Goal: Task Accomplishment & Management: Manage account settings

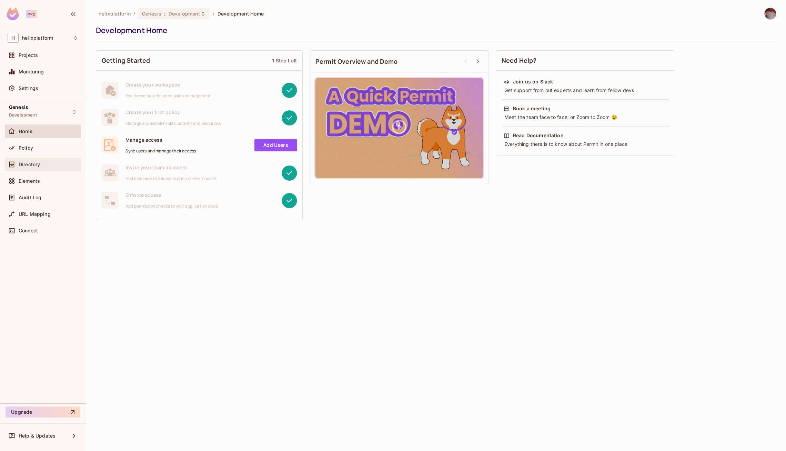
click at [40, 160] on div "Directory" at bounding box center [43, 164] width 71 height 8
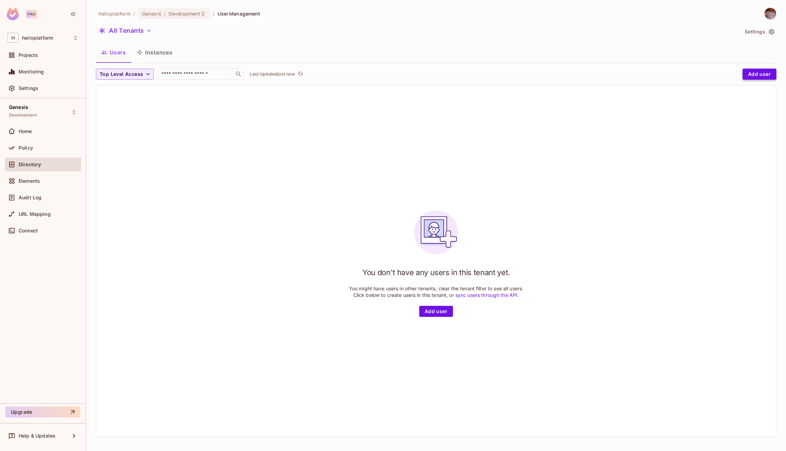
click at [760, 77] on button "Add user" at bounding box center [760, 74] width 34 height 11
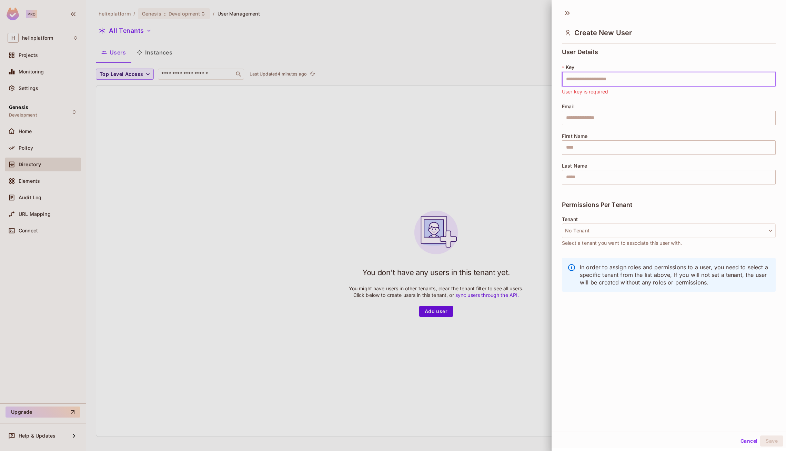
click at [602, 83] on input "text" at bounding box center [669, 79] width 214 height 14
type input "**********"
drag, startPoint x: 637, startPoint y: 78, endPoint x: 527, endPoint y: 77, distance: 110.0
click at [534, 77] on div "**********" at bounding box center [393, 225] width 786 height 451
click at [576, 111] on input "text" at bounding box center [669, 118] width 214 height 14
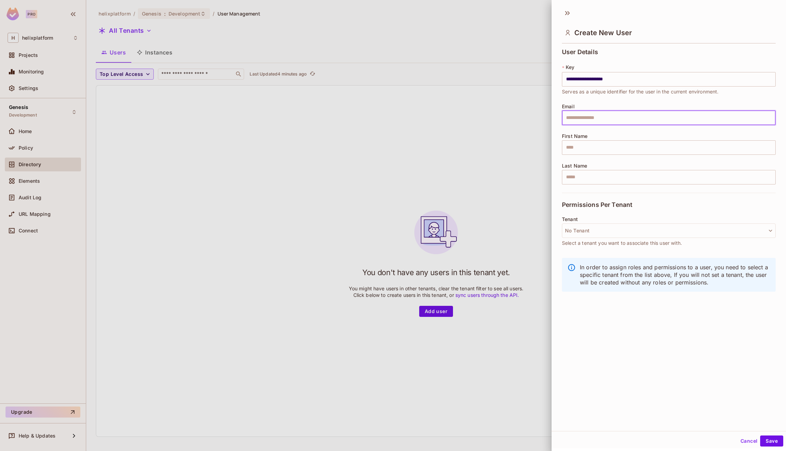
paste input "**********"
type input "**********"
click at [587, 149] on input "text" at bounding box center [669, 147] width 214 height 14
type input "****"
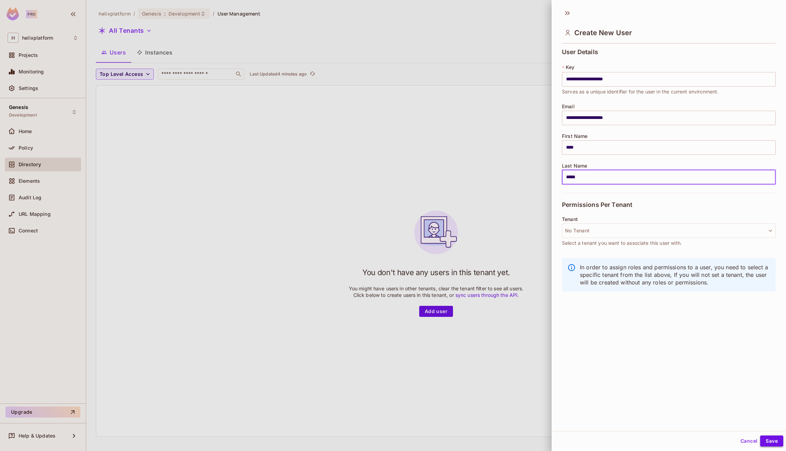
type input "*****"
click at [775, 442] on button "Save" at bounding box center [771, 441] width 23 height 11
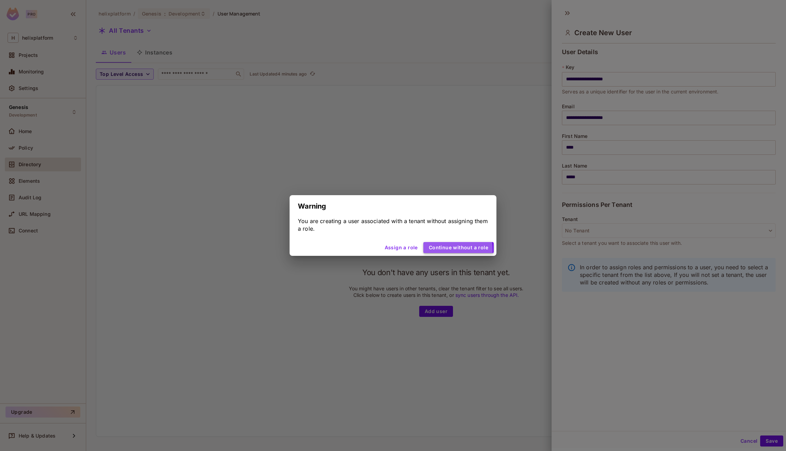
click at [437, 250] on button "Continue without a role" at bounding box center [458, 247] width 70 height 11
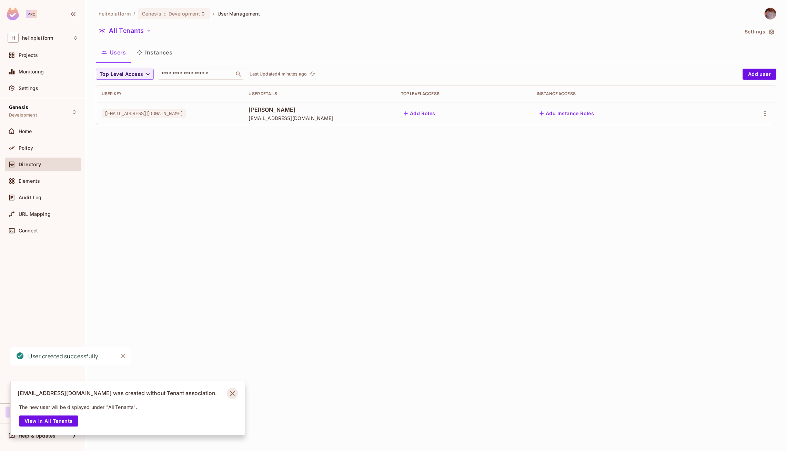
click at [232, 392] on icon "Notifications Alt+T" at bounding box center [232, 393] width 11 height 11
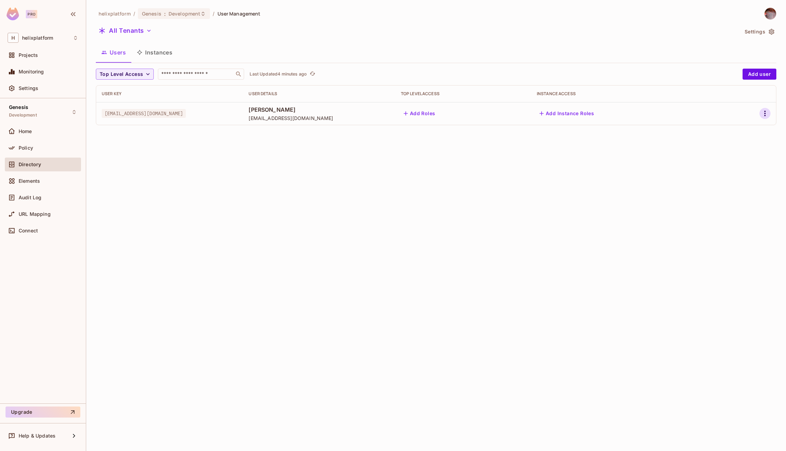
click at [768, 117] on icon "button" at bounding box center [765, 113] width 8 height 8
click at [738, 158] on div "Edit Attributes" at bounding box center [738, 159] width 34 height 7
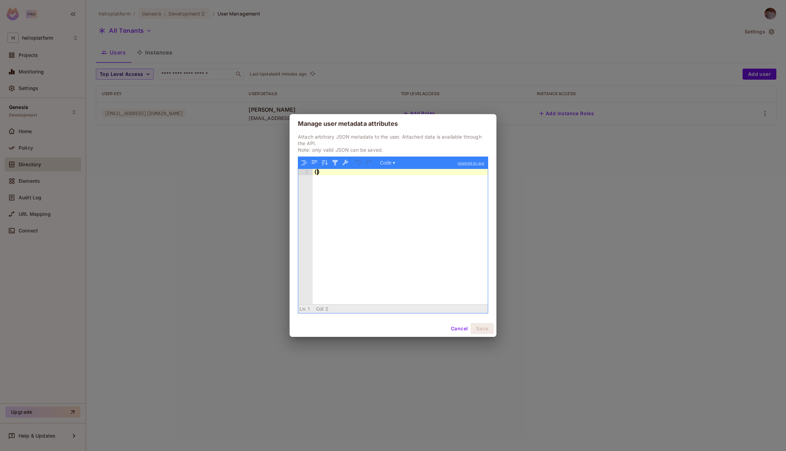
click at [318, 175] on div "{ }" at bounding box center [401, 243] width 176 height 148
paste textarea
click at [483, 329] on button "Save" at bounding box center [482, 328] width 23 height 11
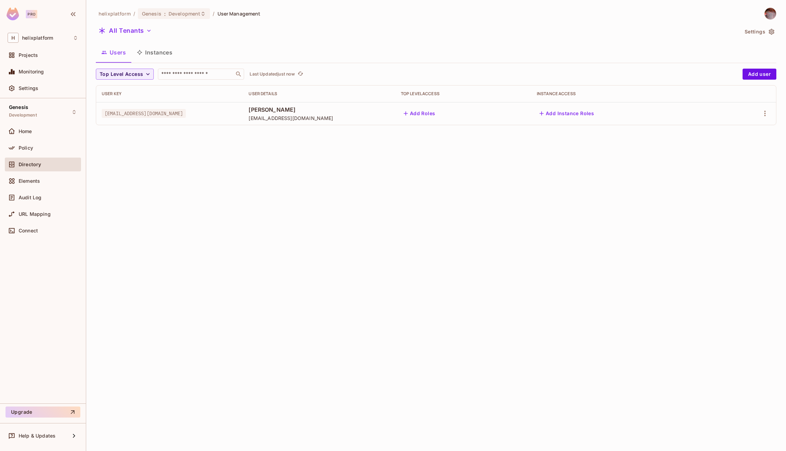
click at [351, 242] on div "helixplatform / Genesis : Development / User Management All Tenants Settings Us…" at bounding box center [436, 225] width 700 height 451
click at [42, 200] on div "Audit Log" at bounding box center [43, 197] width 71 height 8
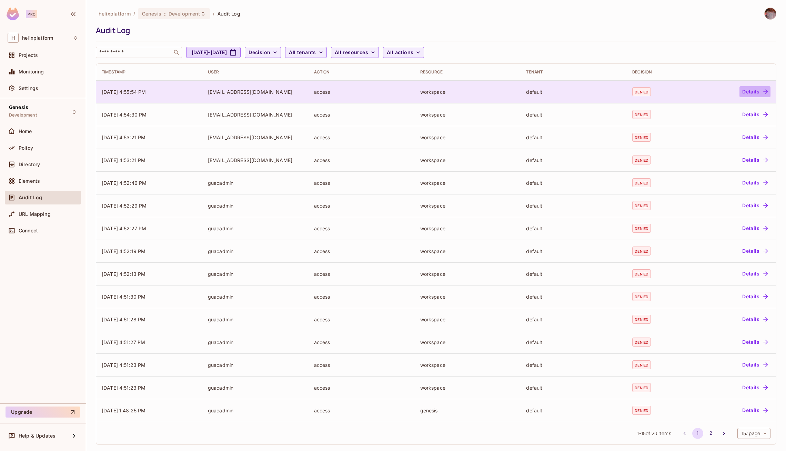
click at [752, 93] on button "Details" at bounding box center [755, 91] width 31 height 11
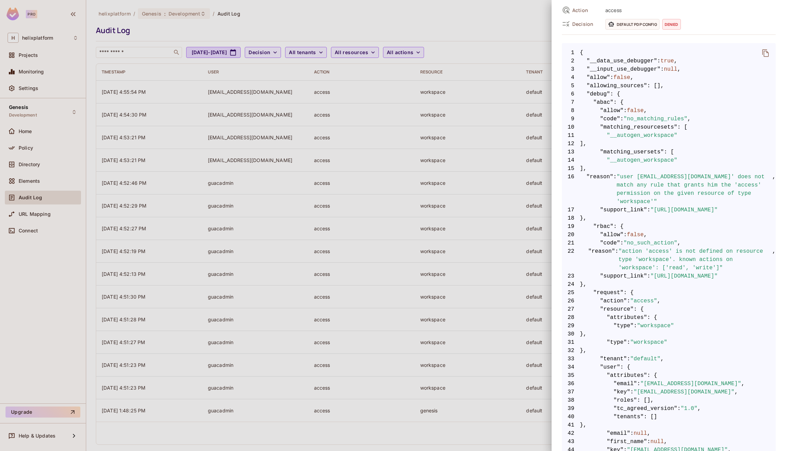
scroll to position [92, 0]
click at [27, 123] on div at bounding box center [393, 225] width 786 height 451
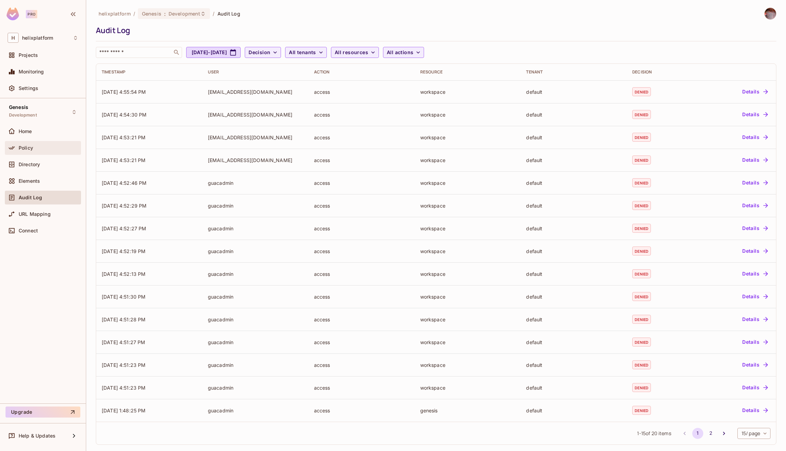
click at [31, 148] on span "Policy" at bounding box center [26, 148] width 14 height 6
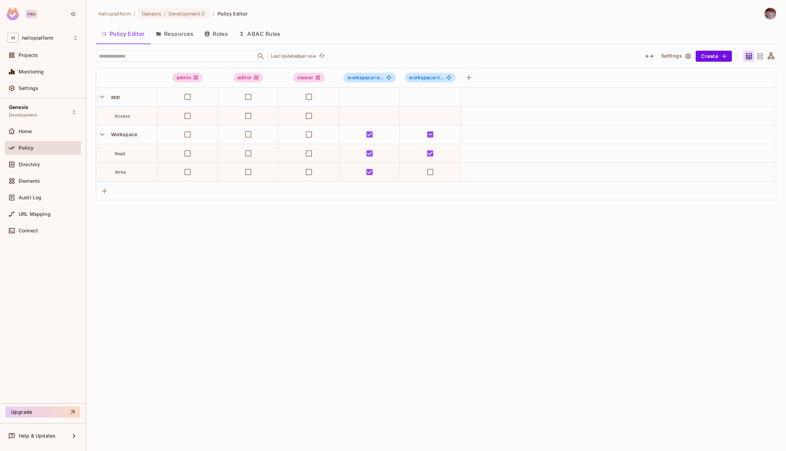
click at [252, 34] on button "ABAC Rules" at bounding box center [259, 33] width 53 height 17
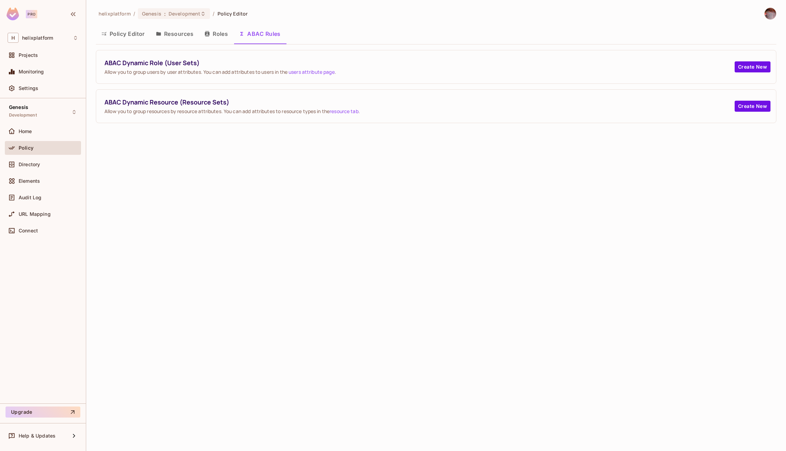
click at [213, 36] on button "Roles" at bounding box center [216, 33] width 34 height 17
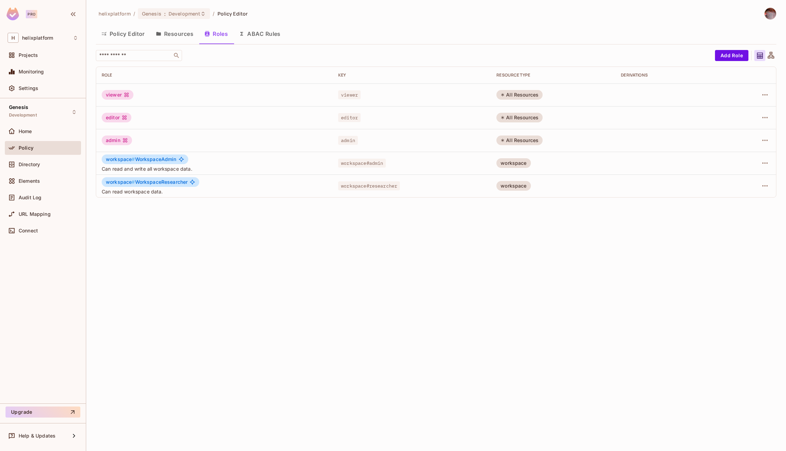
click at [174, 36] on button "Resources" at bounding box center [174, 33] width 49 height 17
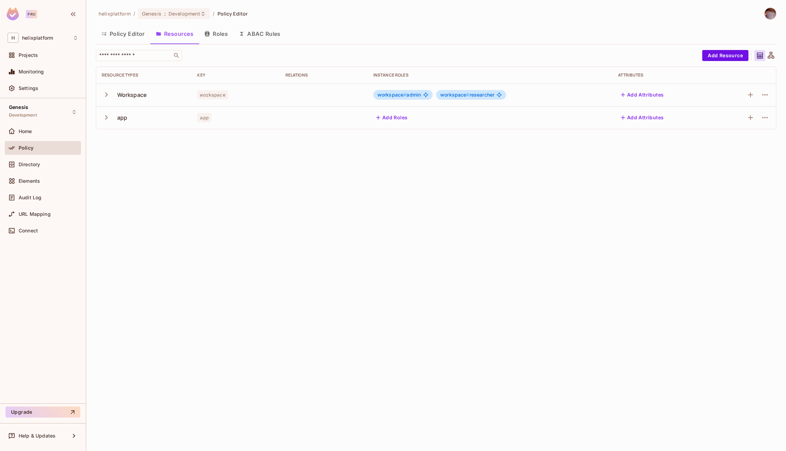
click at [104, 98] on icon "button" at bounding box center [106, 94] width 9 height 9
click at [105, 96] on icon "button" at bounding box center [106, 94] width 9 height 9
click at [107, 120] on icon "button" at bounding box center [106, 117] width 9 height 9
